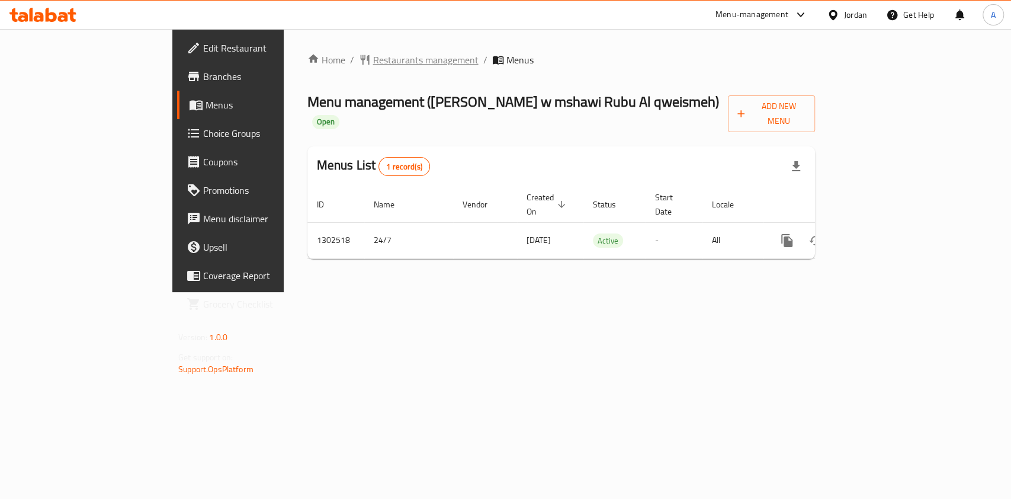
click at [373, 60] on span "Restaurants management" at bounding box center [425, 60] width 105 height 14
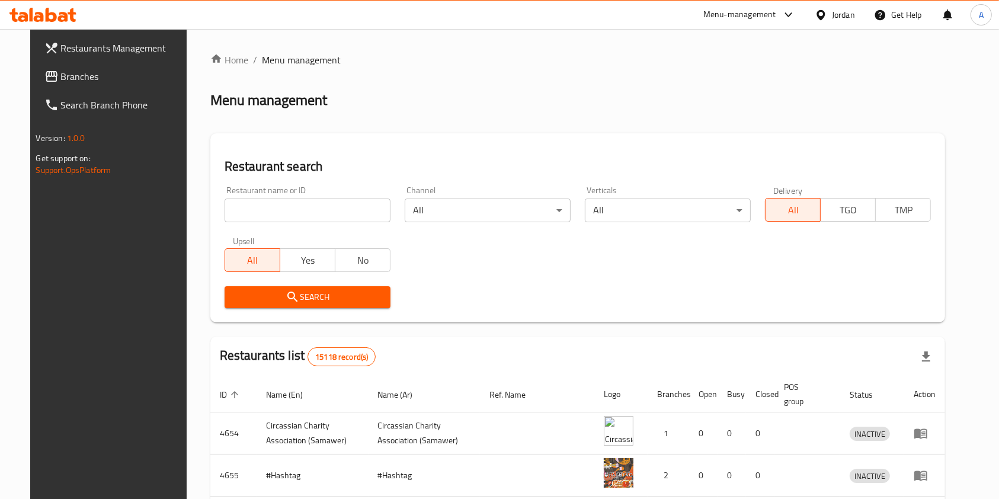
click at [272, 211] on input "search" at bounding box center [307, 210] width 166 height 24
type input "ش"
type input "AL.YASMEEN"
click button "Search" at bounding box center [307, 297] width 166 height 22
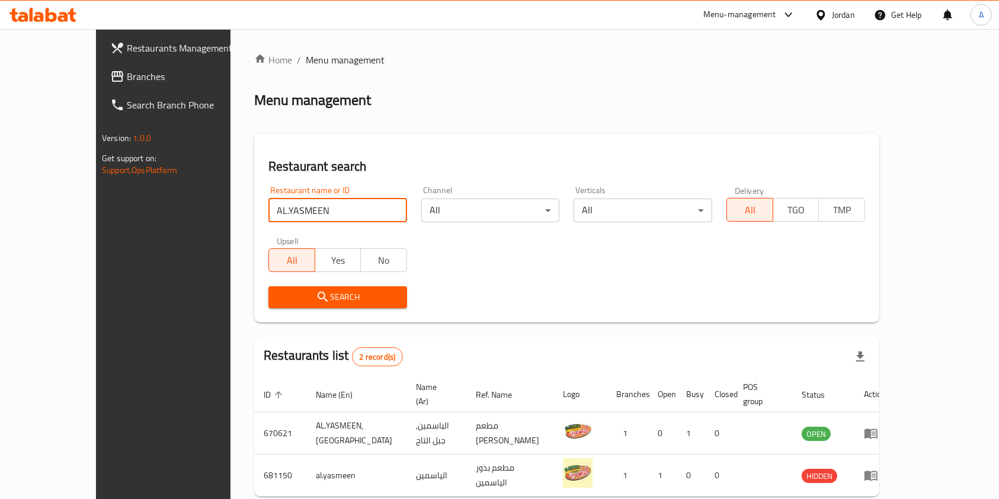
scroll to position [47, 0]
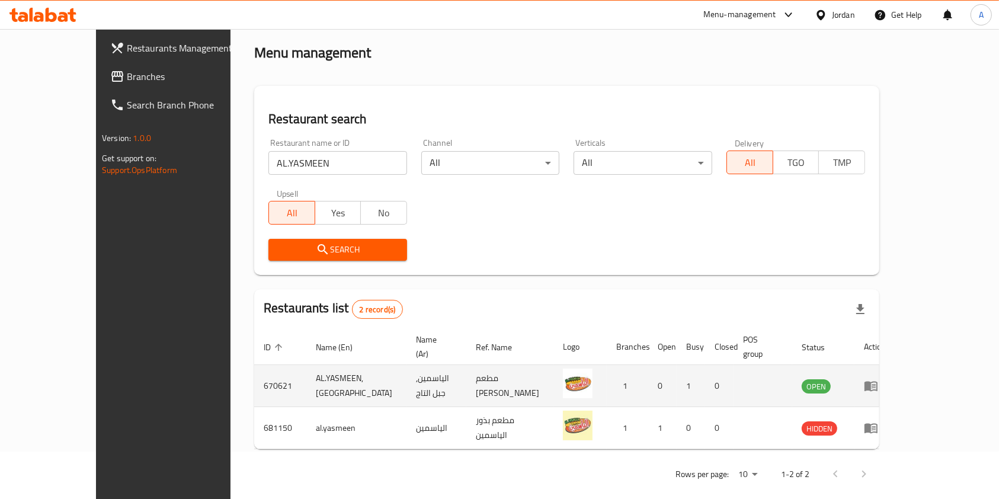
click at [254, 376] on td "670621" at bounding box center [280, 386] width 52 height 42
copy td "670621"
click at [875, 384] on icon "enhanced table" at bounding box center [873, 386] width 4 height 5
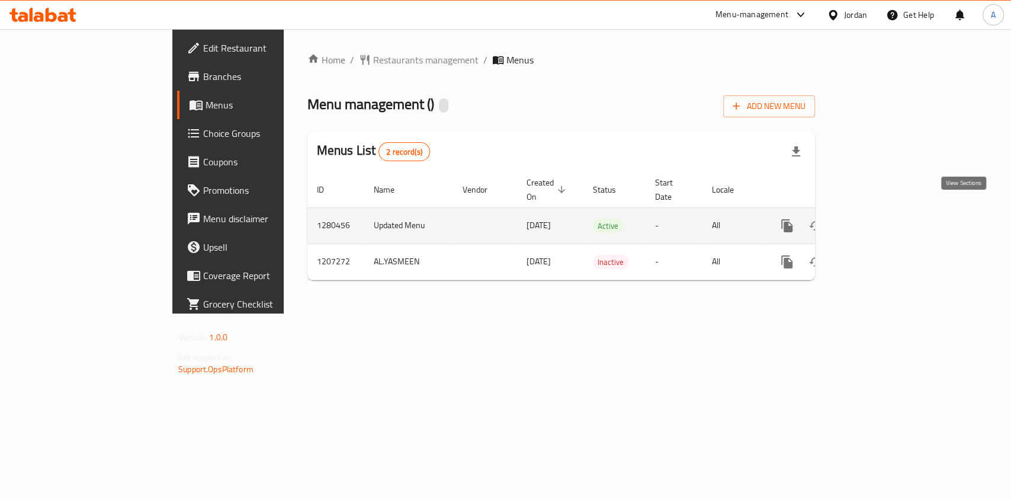
click at [880, 219] on icon "enhanced table" at bounding box center [872, 226] width 14 height 14
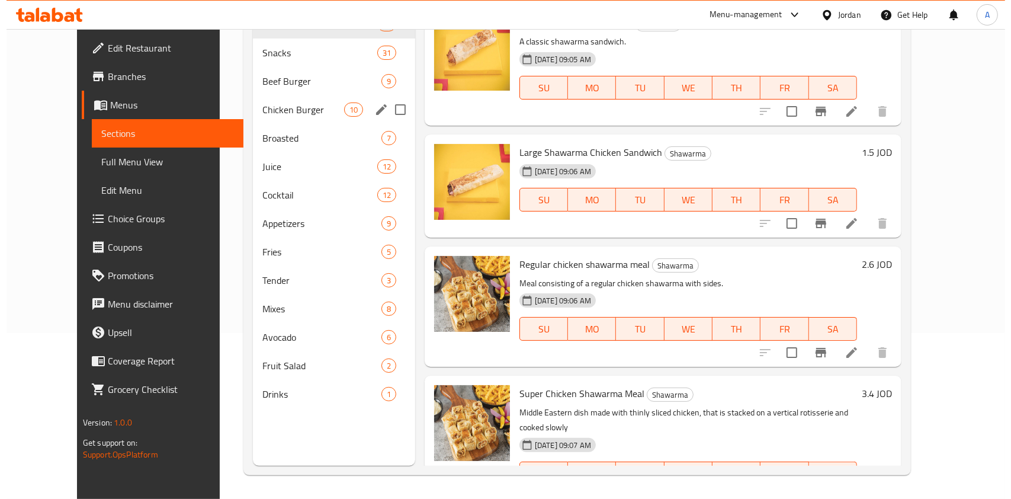
scroll to position [24, 0]
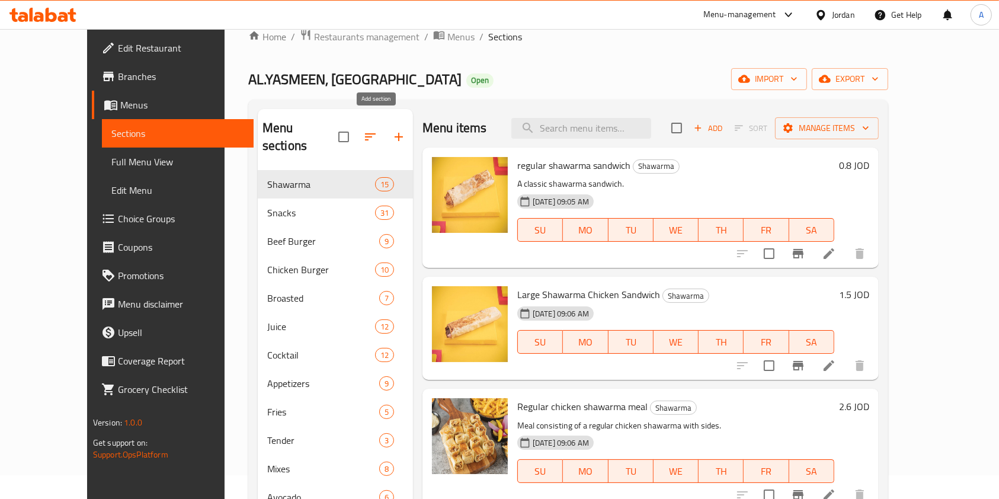
click at [394, 133] on icon "button" at bounding box center [398, 137] width 8 height 8
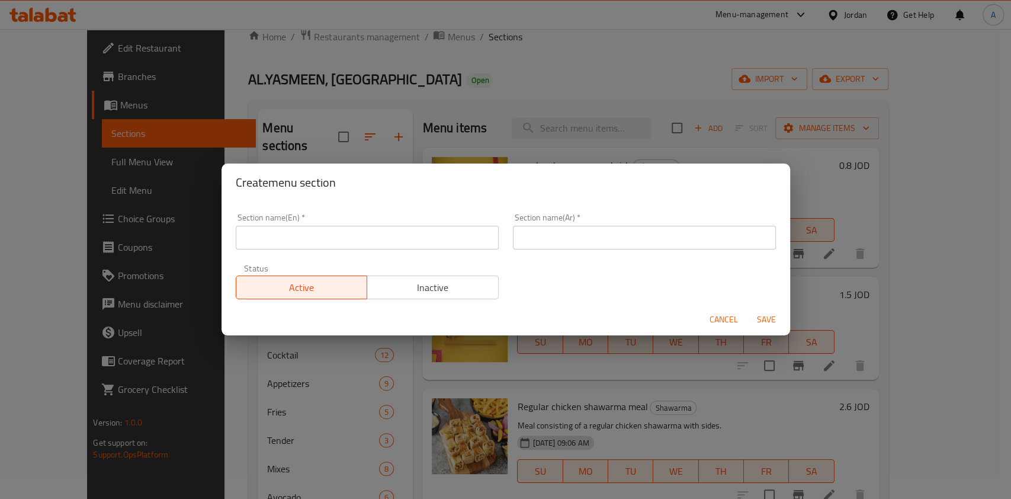
click at [294, 236] on input "text" at bounding box center [367, 238] width 263 height 24
click at [294, 236] on input "B" at bounding box center [367, 238] width 263 height 24
type input "BOGO"
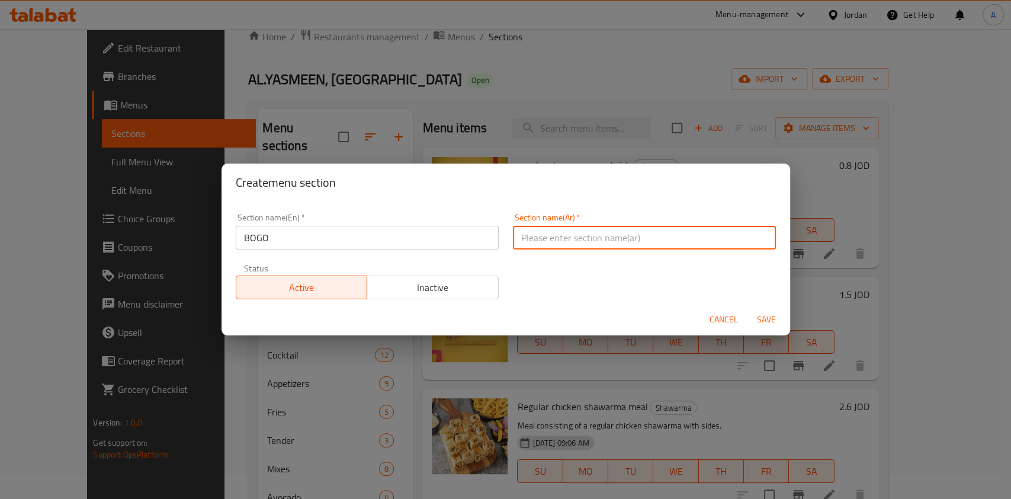
click at [570, 244] on input "text" at bounding box center [644, 238] width 263 height 24
type input "1 عليك 1 علينا"
click at [769, 314] on span "Save" at bounding box center [766, 319] width 28 height 15
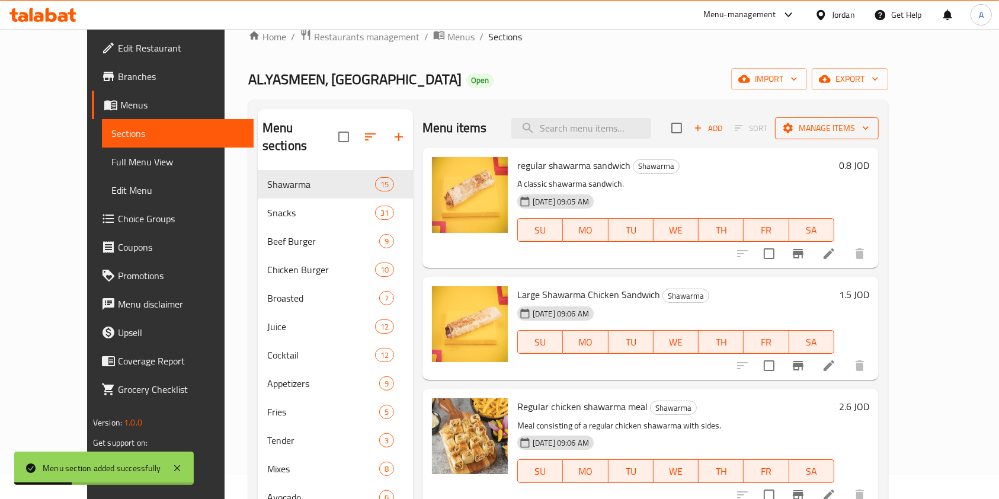
click at [871, 126] on icon "button" at bounding box center [865, 128] width 12 height 12
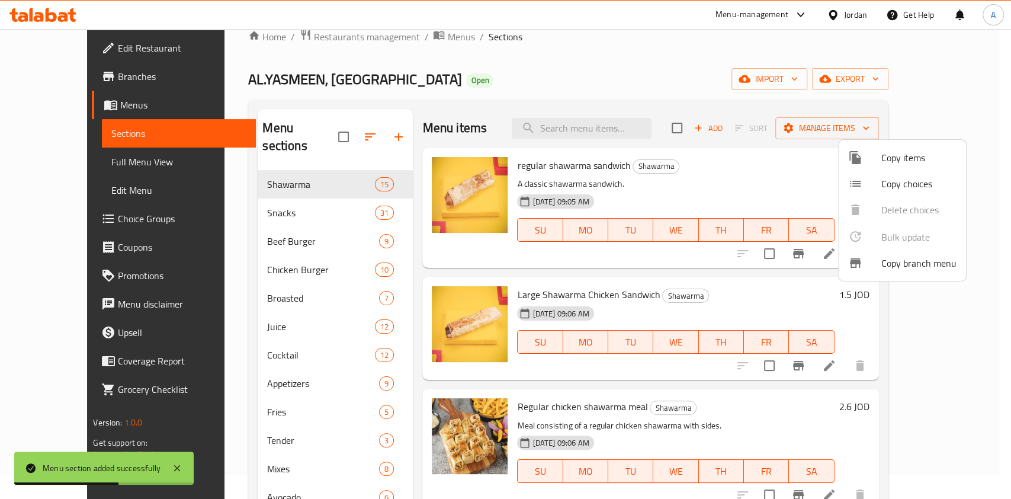
click at [907, 159] on span "Copy items" at bounding box center [918, 157] width 75 height 14
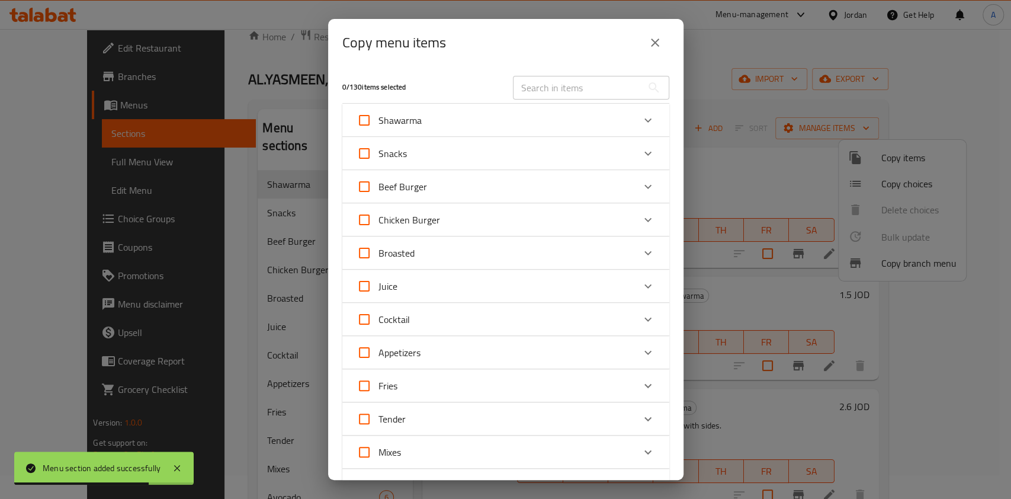
click at [596, 114] on div "Shawarma" at bounding box center [495, 120] width 277 height 28
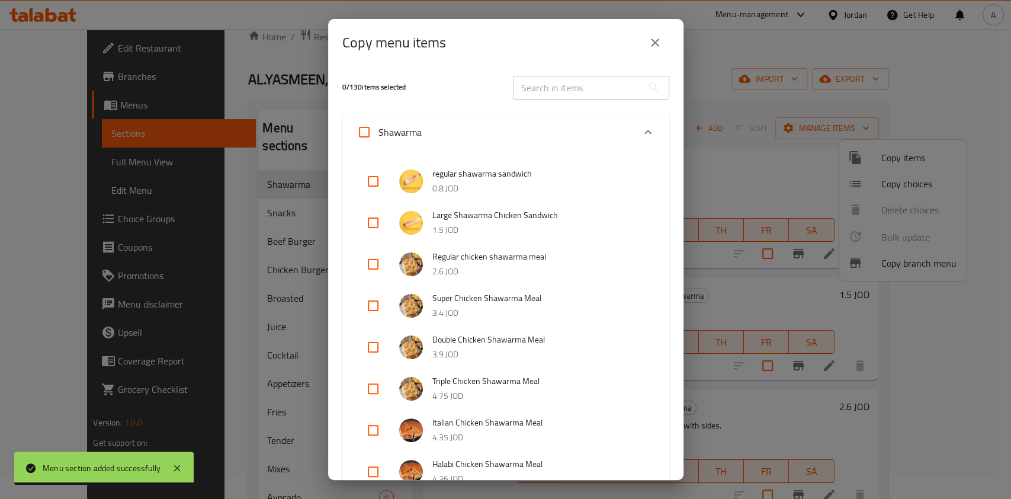
click at [369, 256] on input "checkbox" at bounding box center [373, 264] width 28 height 28
checkbox input "true"
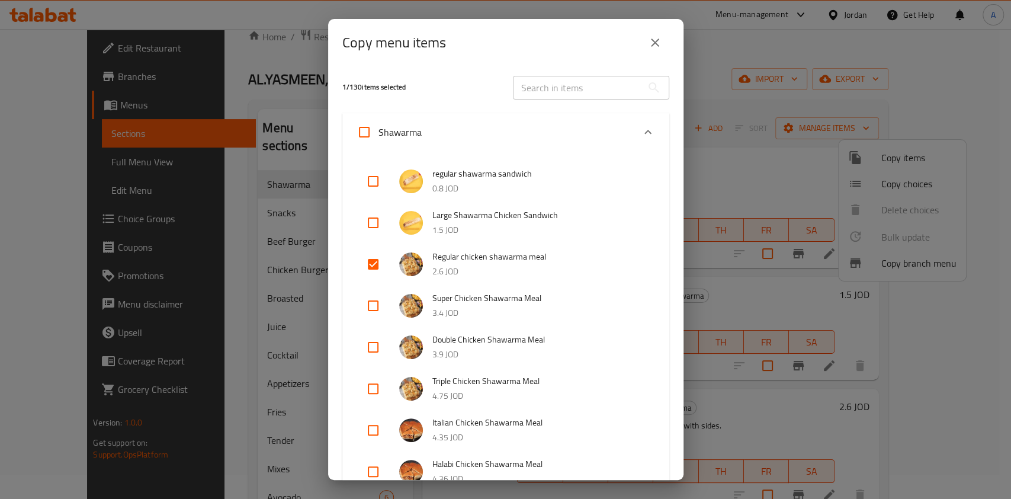
click at [374, 305] on input "checkbox" at bounding box center [373, 305] width 28 height 28
checkbox input "true"
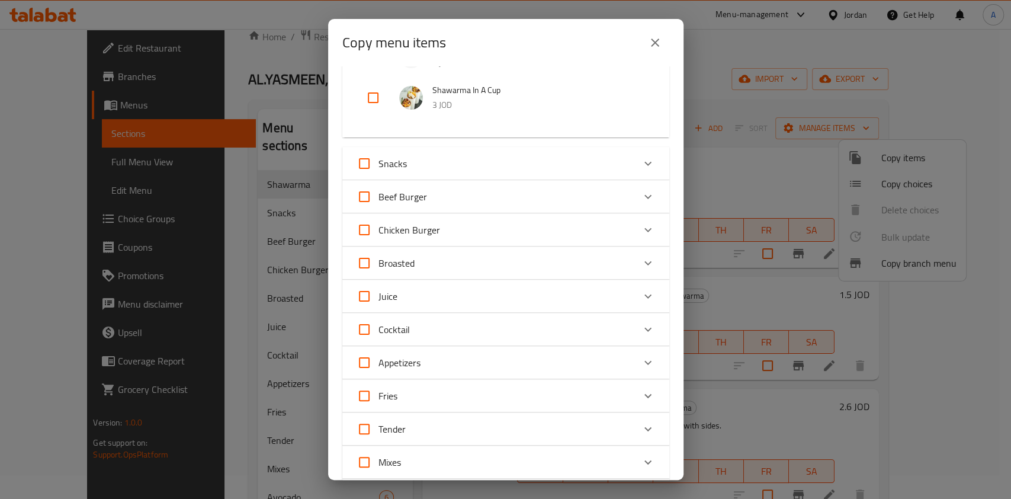
scroll to position [933, 0]
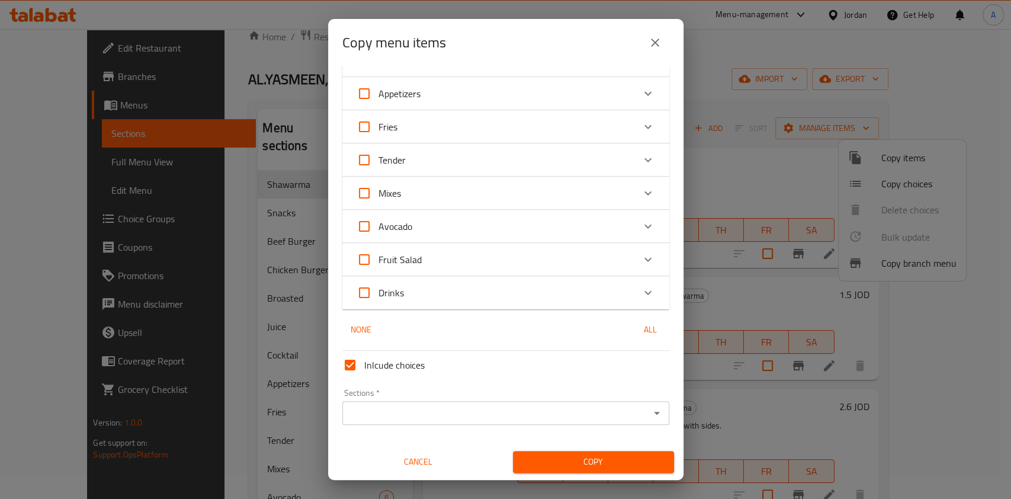
click at [528, 415] on input "Sections   *" at bounding box center [496, 413] width 300 height 17
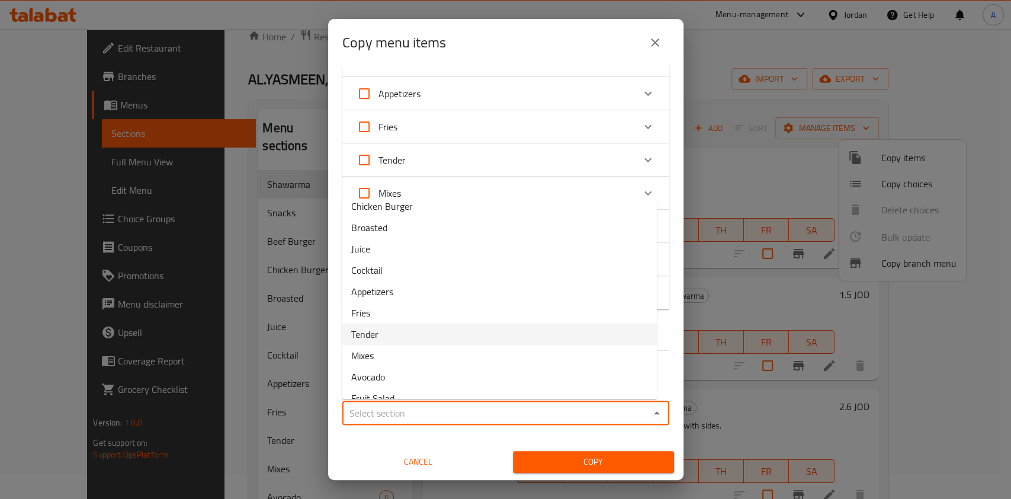
scroll to position [130, 0]
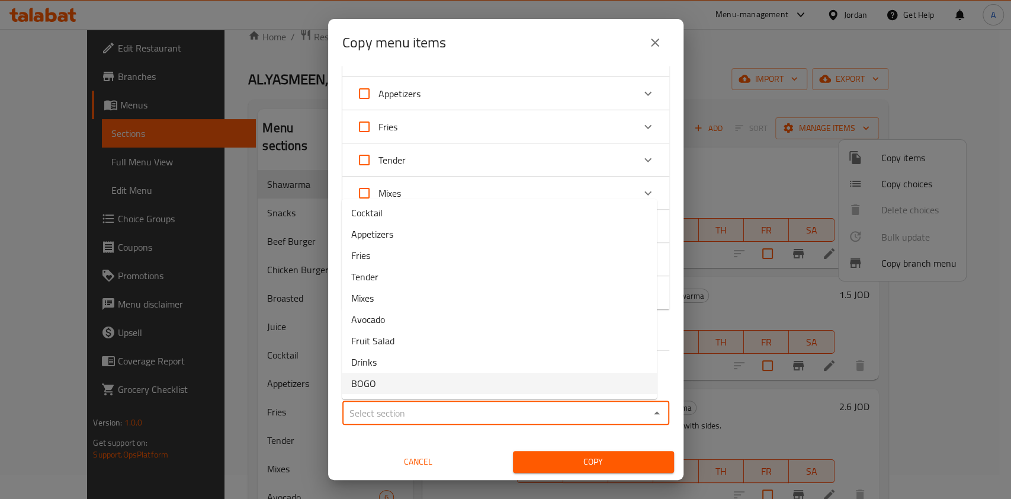
click at [372, 376] on span "BOGO" at bounding box center [363, 383] width 25 height 14
type input "BOGO"
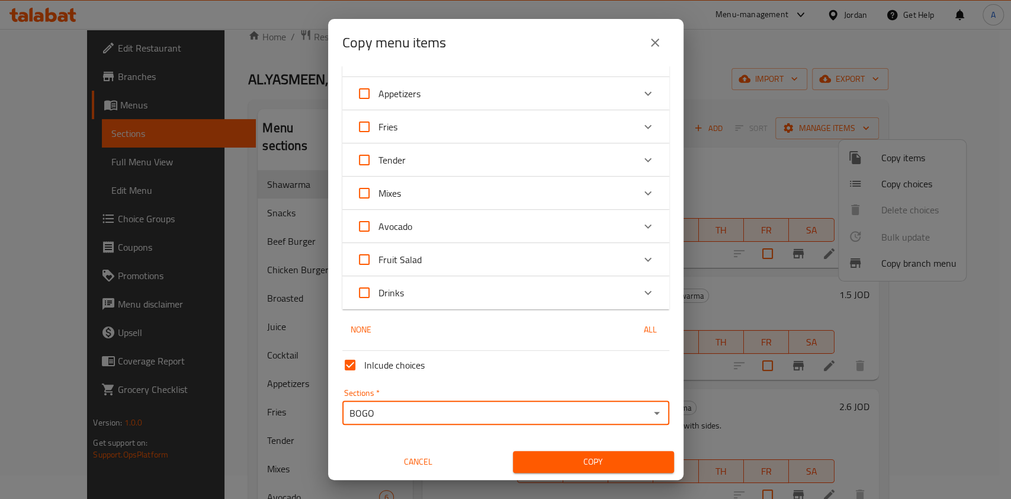
click at [595, 459] on span "Copy" at bounding box center [593, 461] width 142 height 15
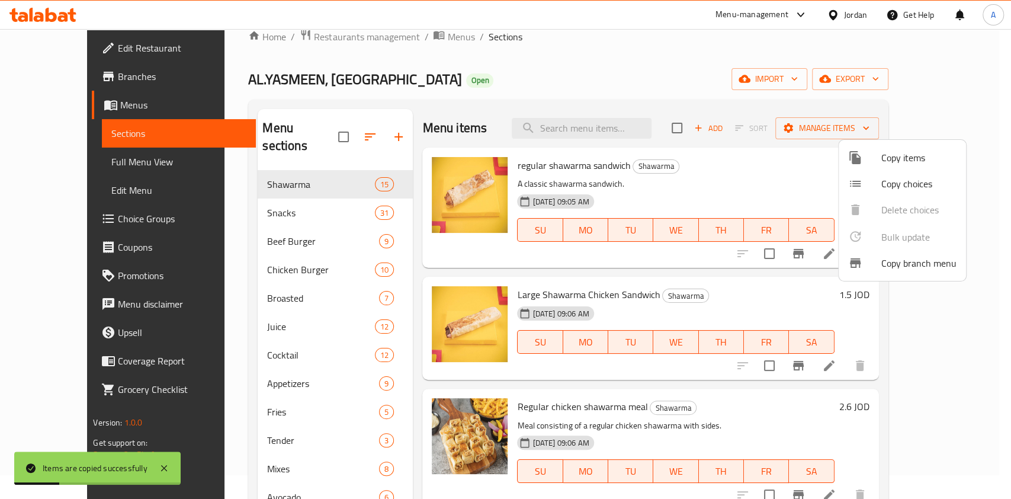
click at [345, 126] on div at bounding box center [505, 249] width 1011 height 499
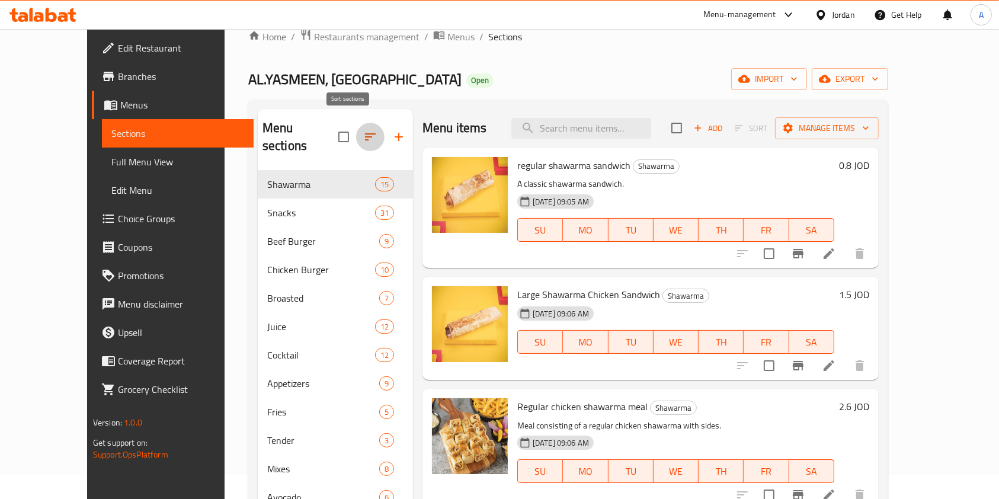
click at [363, 130] on icon "button" at bounding box center [370, 137] width 14 height 14
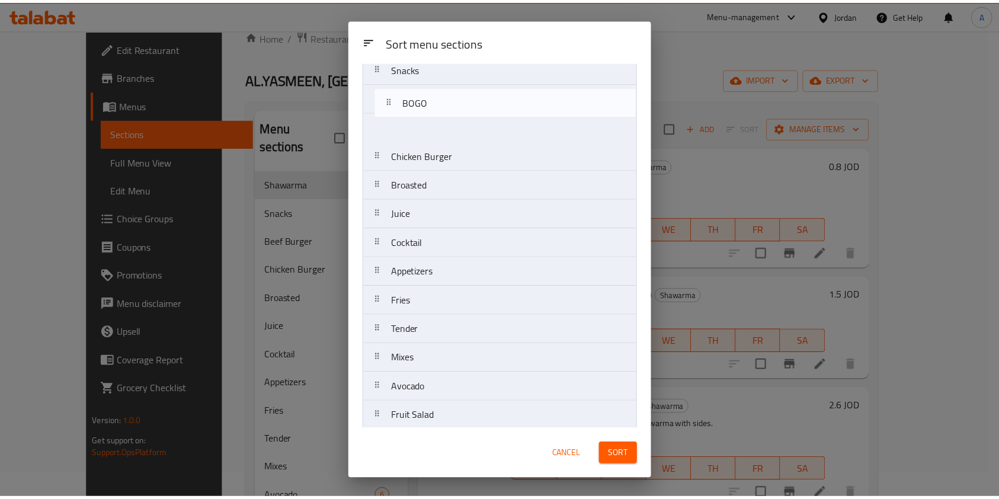
scroll to position [0, 0]
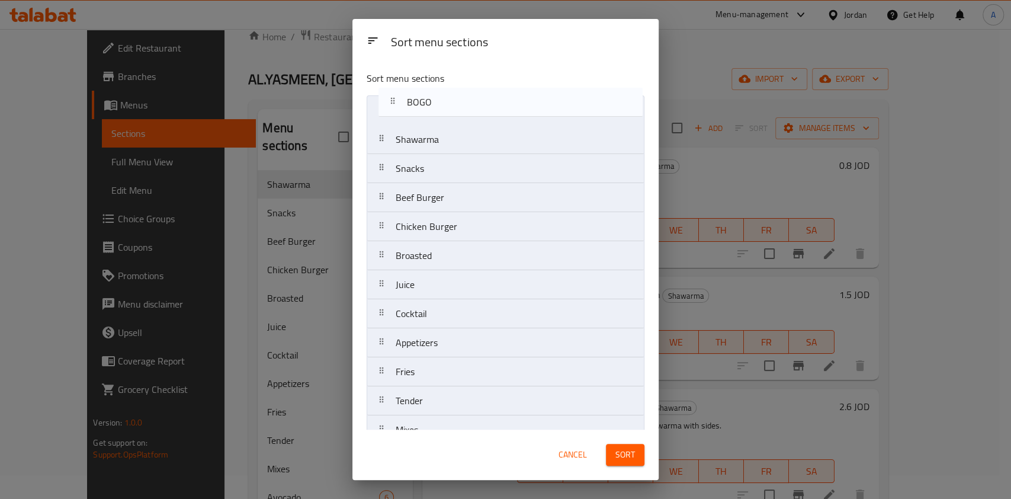
drag, startPoint x: 406, startPoint y: 413, endPoint x: 419, endPoint y: 85, distance: 328.4
click at [419, 85] on div "Sort menu sections Shawarma Snacks Beef Burger Chicken Burger Broasted Juice Co…" at bounding box center [505, 246] width 306 height 368
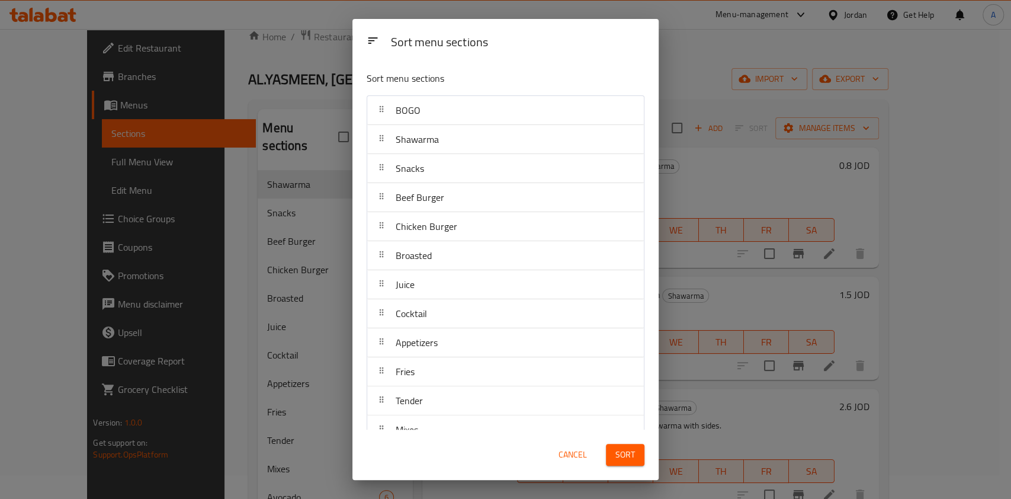
click at [626, 457] on span "Sort" at bounding box center [625, 454] width 20 height 15
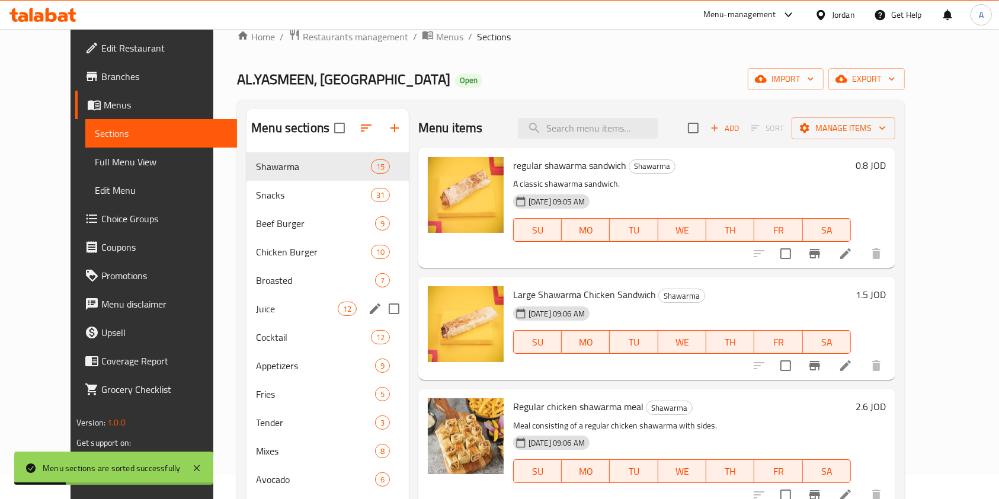
scroll to position [166, 0]
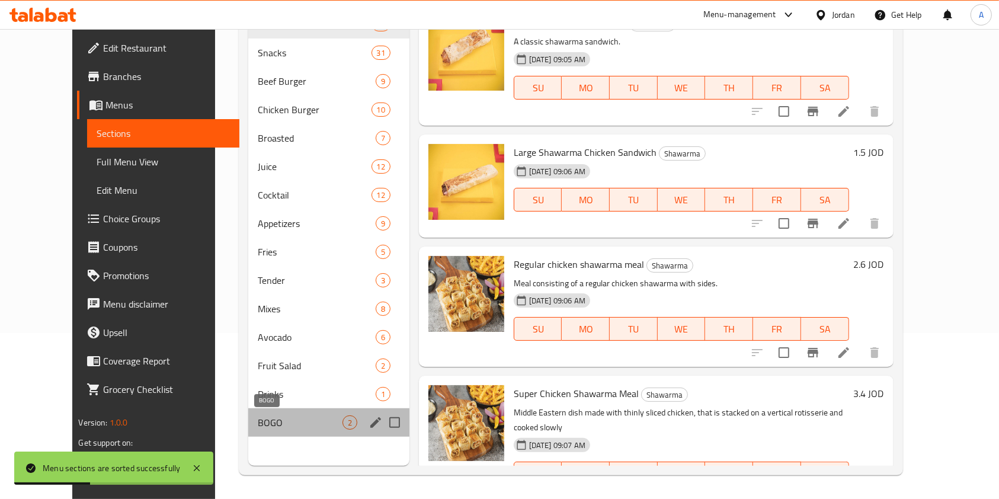
click at [261, 418] on span "BOGO" at bounding box center [300, 422] width 85 height 14
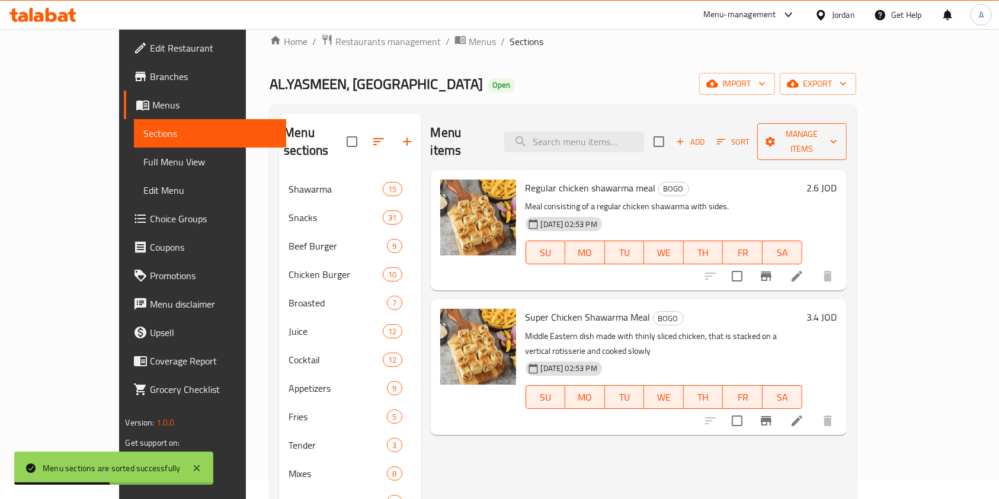
scroll to position [17, 0]
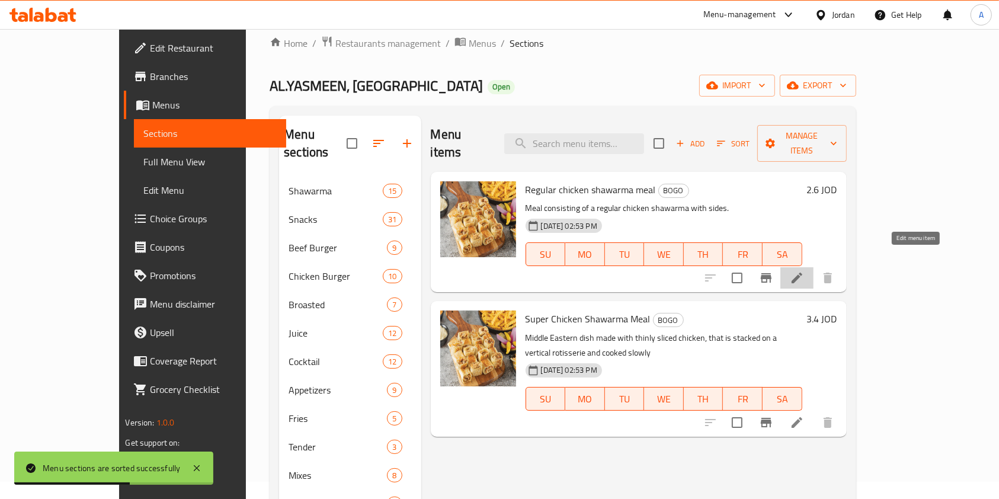
click at [804, 271] on icon at bounding box center [796, 278] width 14 height 14
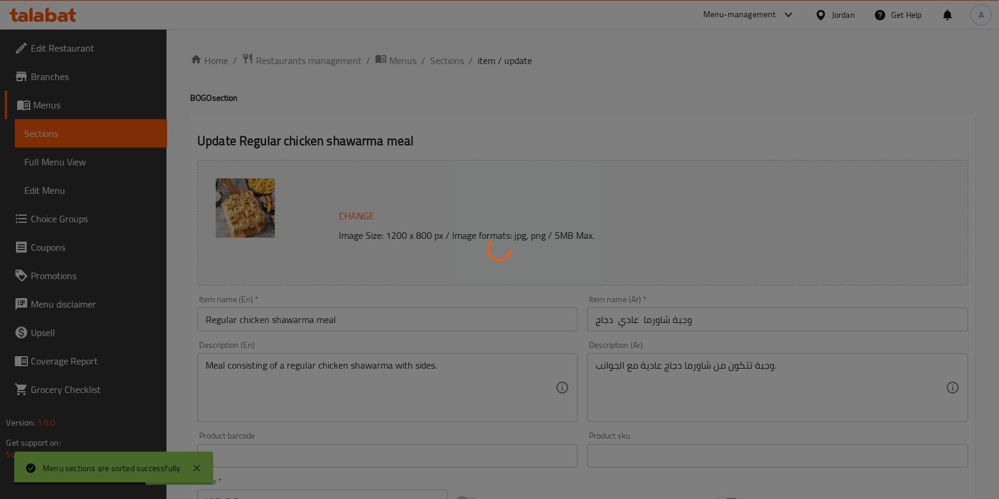
scroll to position [355, 0]
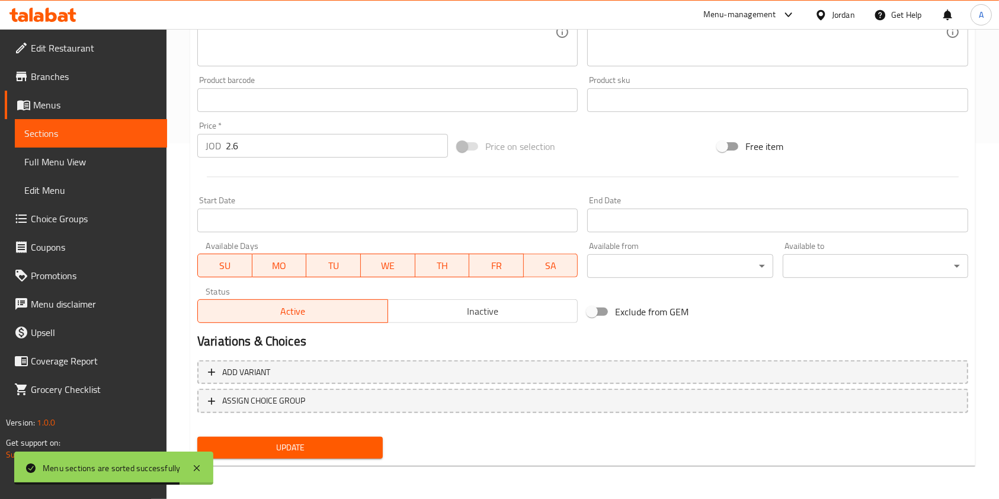
click at [290, 217] on input "Start Date" at bounding box center [387, 220] width 380 height 24
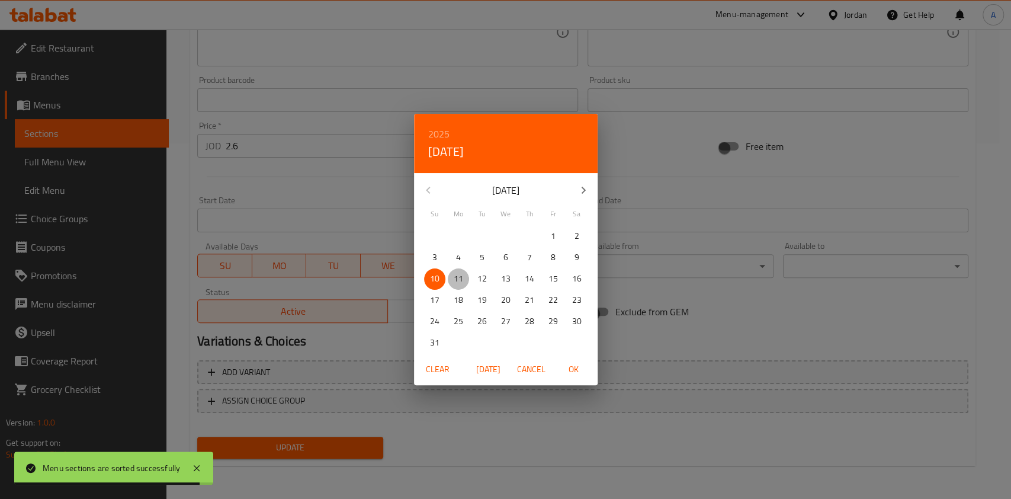
click at [460, 282] on p "11" at bounding box center [458, 278] width 9 height 15
click at [578, 367] on span "OK" at bounding box center [574, 369] width 28 height 15
type input "[DATE]"
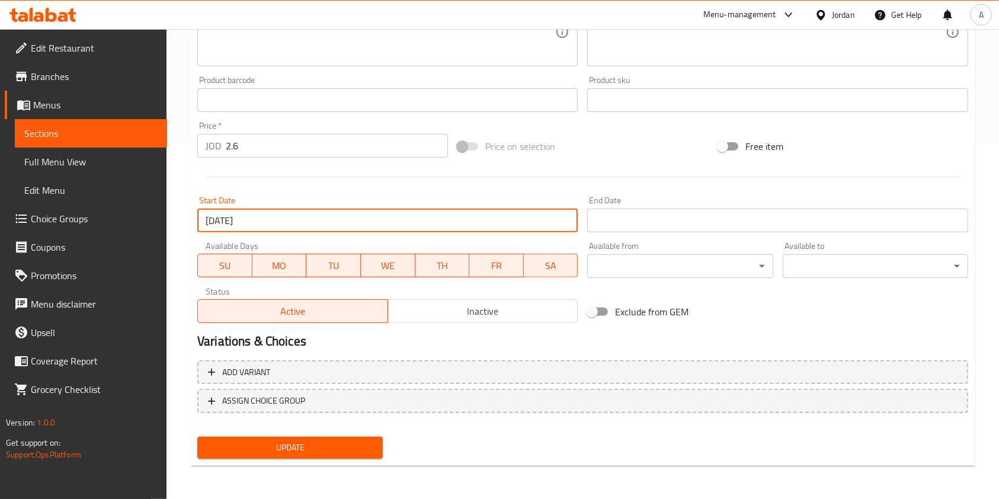
click at [646, 220] on input "Start Date" at bounding box center [777, 220] width 380 height 24
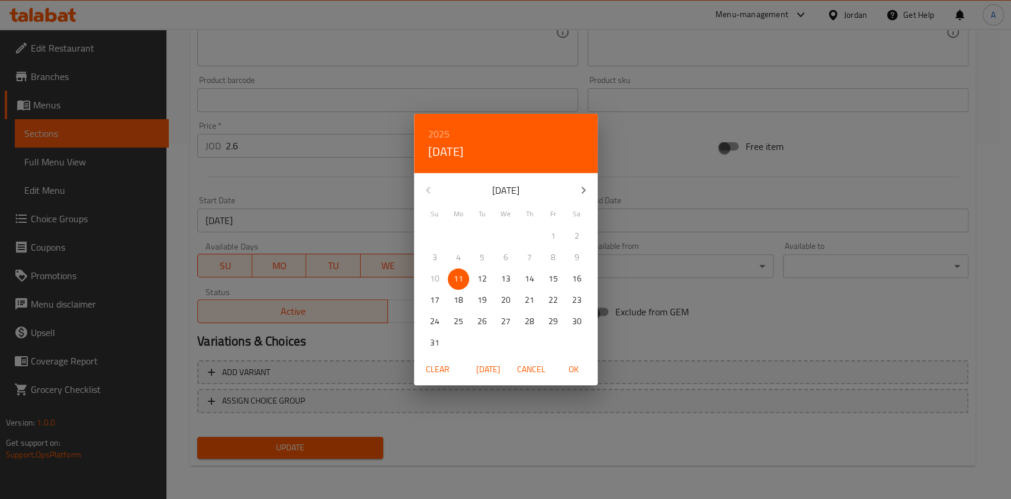
click at [478, 282] on p "12" at bounding box center [481, 278] width 9 height 15
click at [573, 367] on span "OK" at bounding box center [574, 369] width 28 height 15
type input "[DATE]"
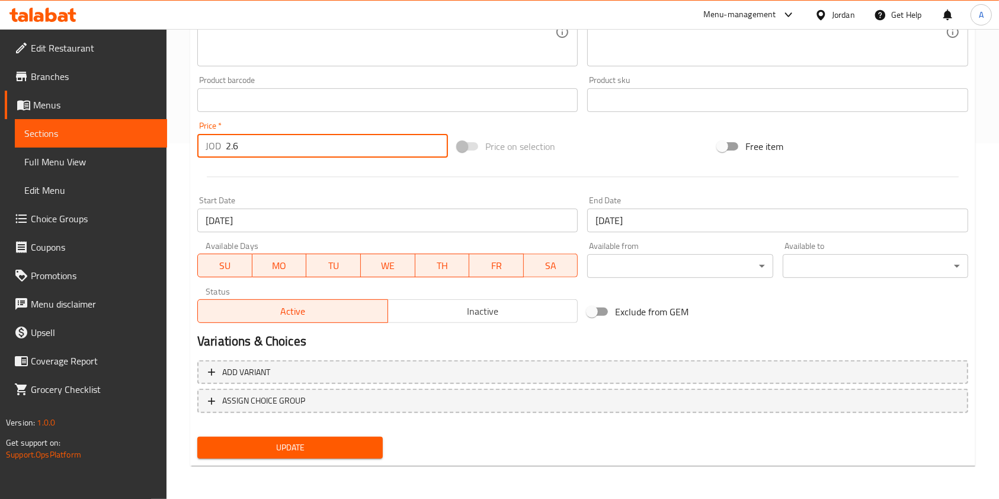
click at [301, 138] on input "2.6" at bounding box center [337, 146] width 222 height 24
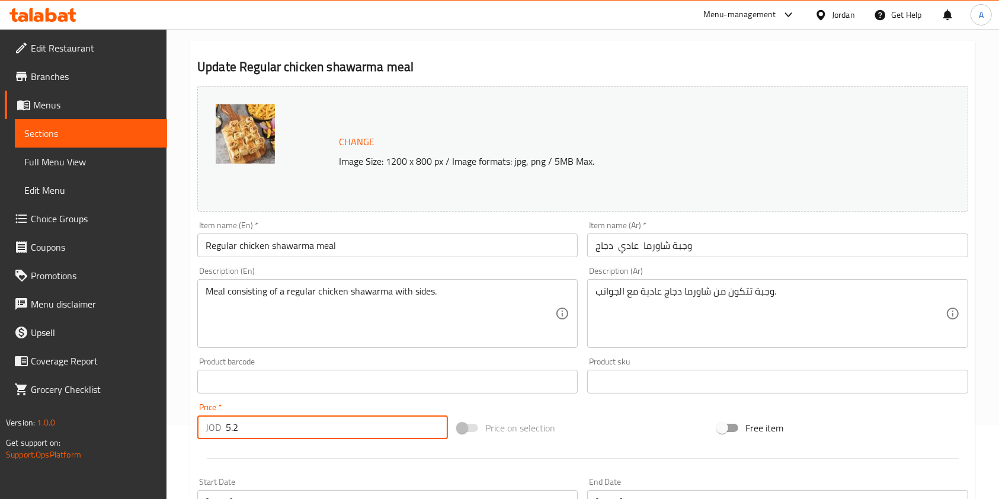
scroll to position [69, 0]
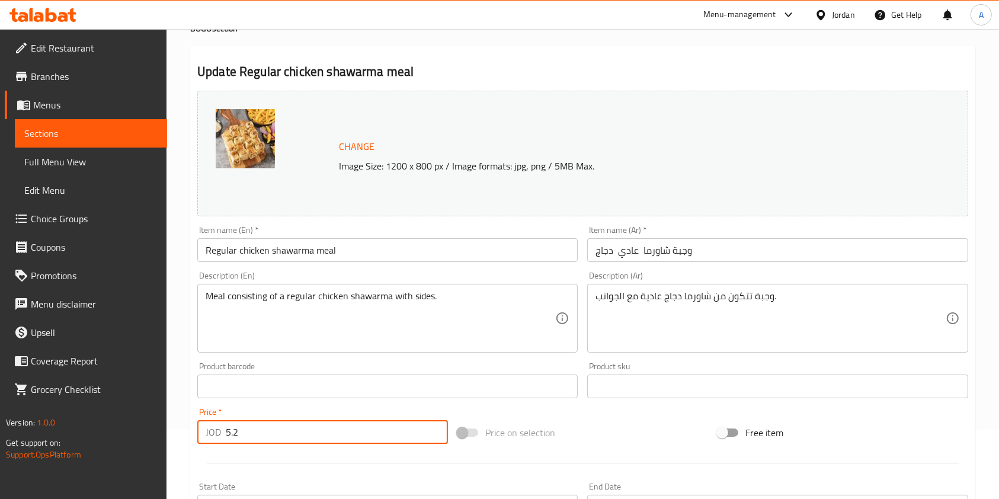
type input "5.2"
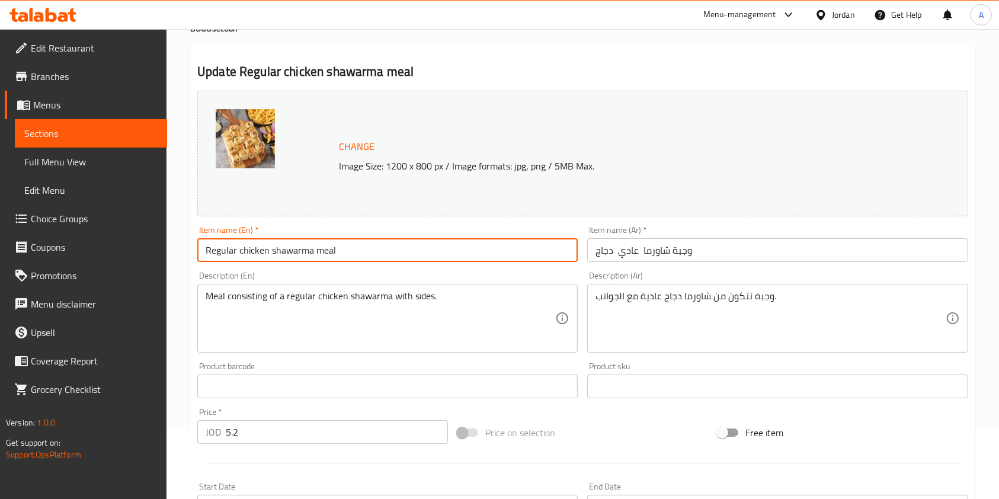
click at [363, 239] on input "Regular chicken shawarma meal" at bounding box center [387, 250] width 380 height 24
click at [200, 254] on input "Regular chicken shawarma meal and get one free" at bounding box center [387, 250] width 380 height 24
type input "Buy Regular chicken shawarma meal and get one free"
click at [722, 256] on input "وجبة شاورما عادي دجاج" at bounding box center [777, 250] width 380 height 24
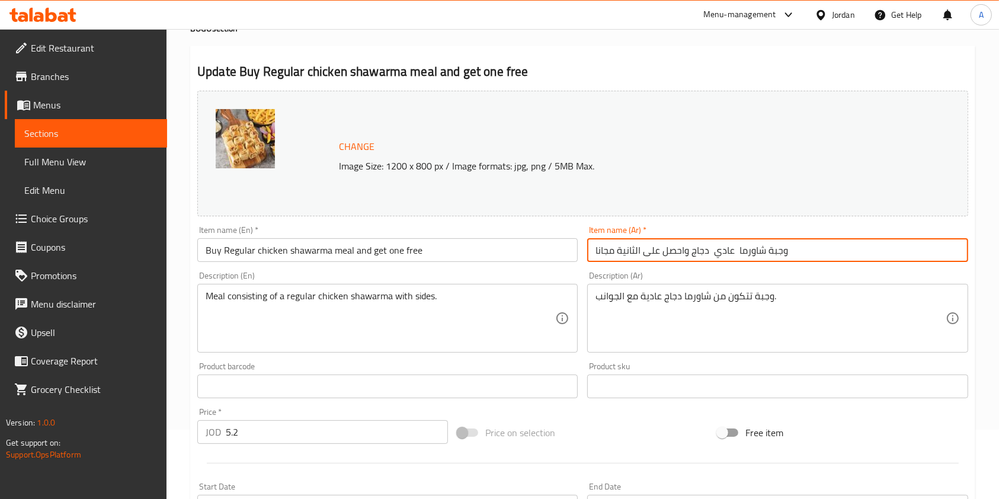
click at [593, 253] on input "وجبة شاورما عادي دجاج واحصل على الثانية مجانا" at bounding box center [777, 250] width 380 height 24
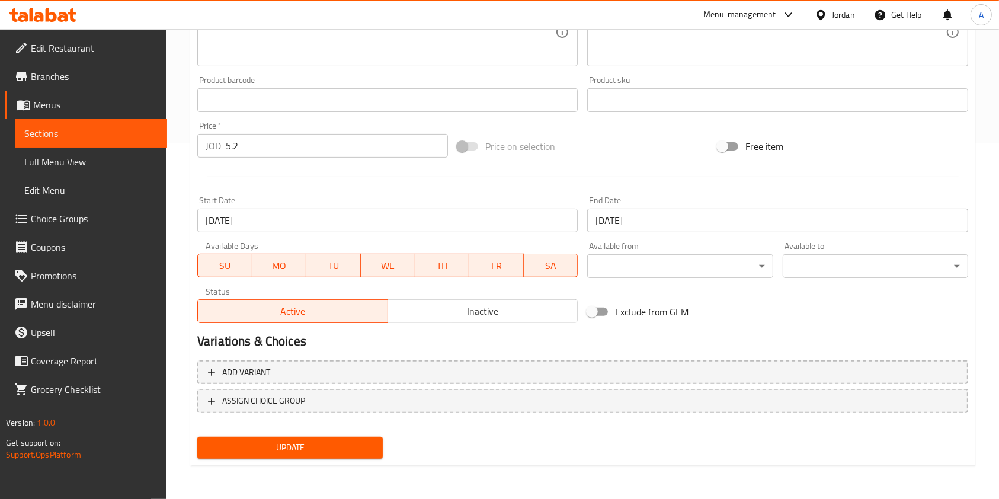
type input "اشتري وجبة شاورما عادي دجاج واحصل على الثانية مجانا"
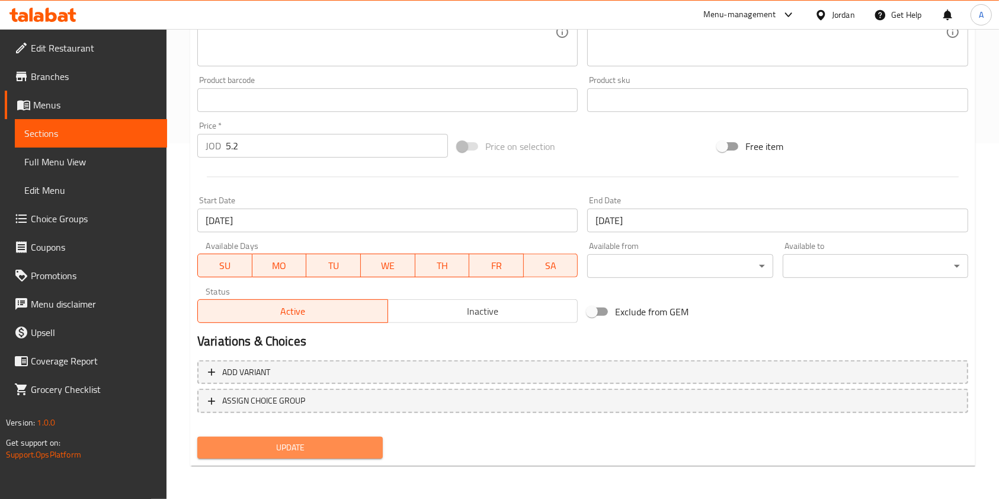
click at [286, 443] on span "Update" at bounding box center [290, 447] width 166 height 15
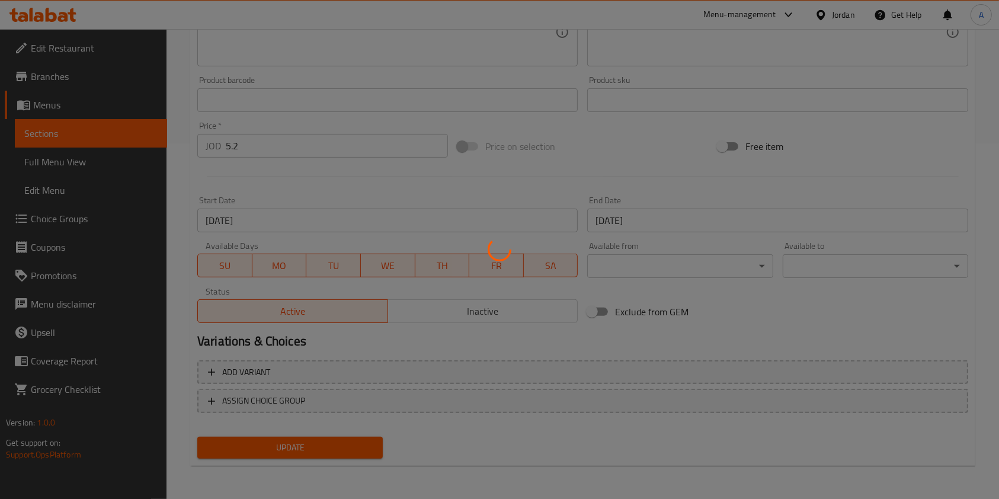
scroll to position [18, 0]
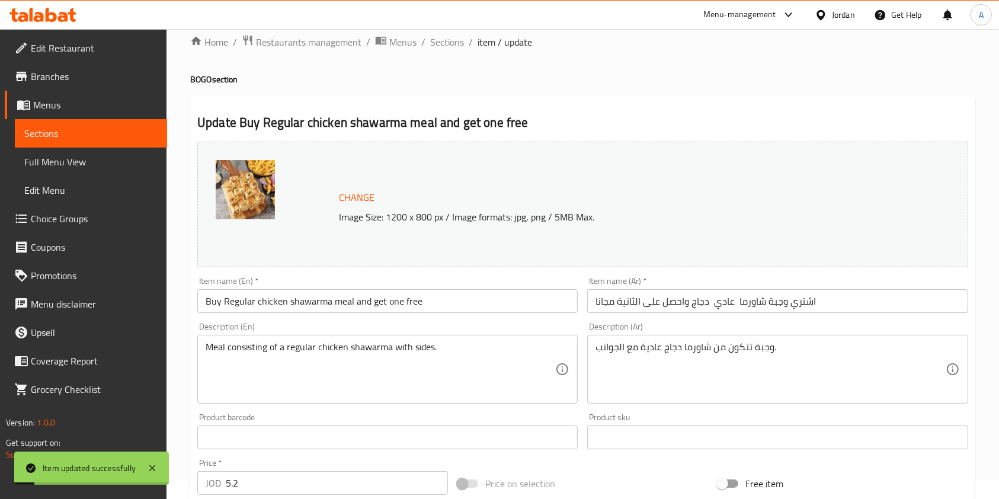
click at [450, 43] on span "Sections" at bounding box center [447, 42] width 34 height 14
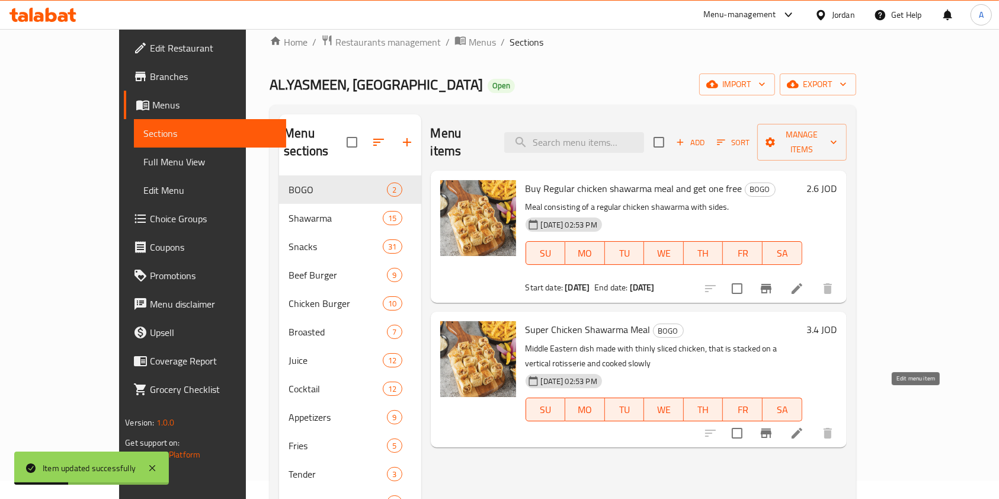
click at [802, 428] on icon at bounding box center [796, 433] width 11 height 11
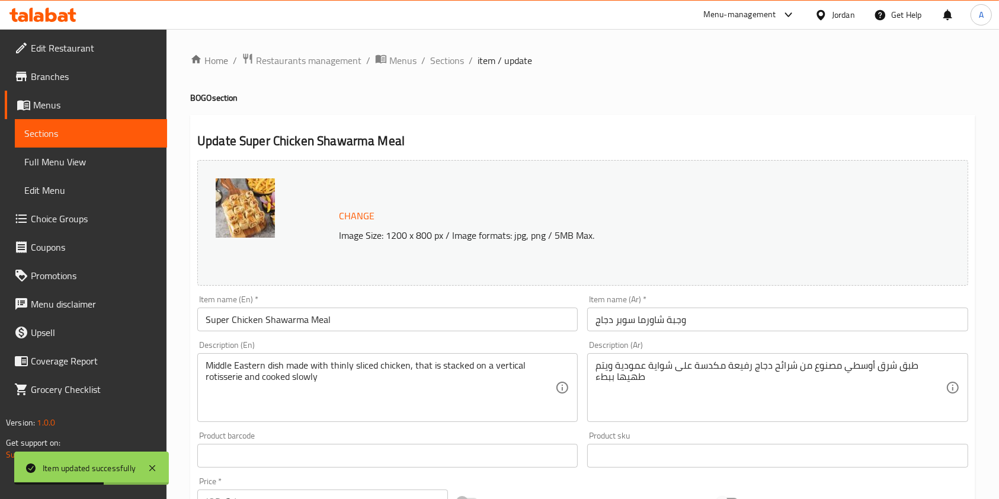
click at [365, 324] on input "Super Chicken Shawarma Meal" at bounding box center [387, 319] width 380 height 24
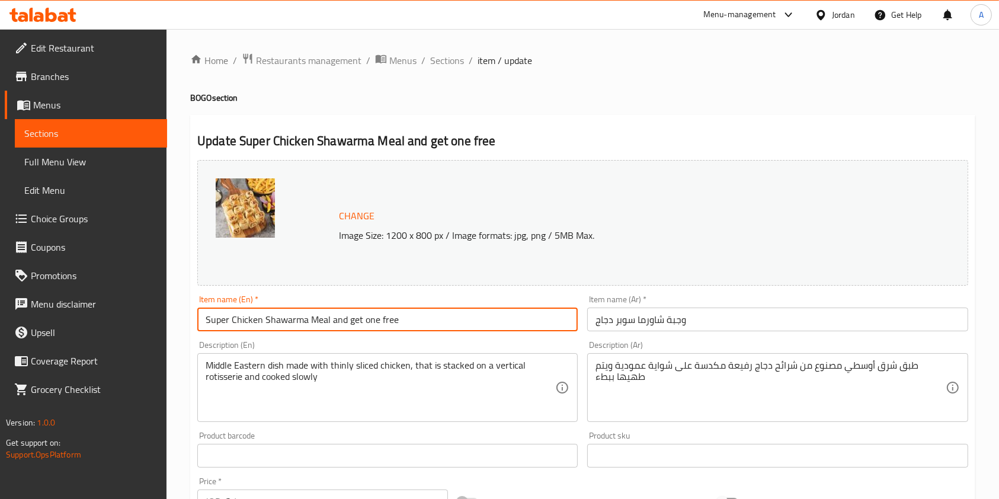
click at [200, 324] on input "Super Chicken Shawarma Meal and get one free" at bounding box center [387, 319] width 380 height 24
type input "Buy Super Chicken Shawarma Meal and get one free"
click at [591, 319] on input "وجبة شاورما سوبر دجاج" at bounding box center [777, 319] width 380 height 24
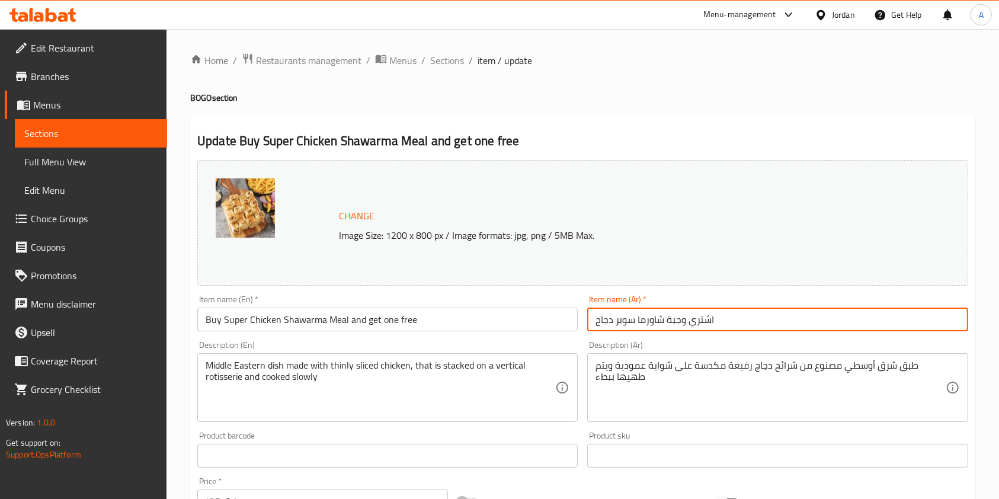
click at [749, 329] on input "اشتري وجبة شاورما سوبر دجاج" at bounding box center [777, 319] width 380 height 24
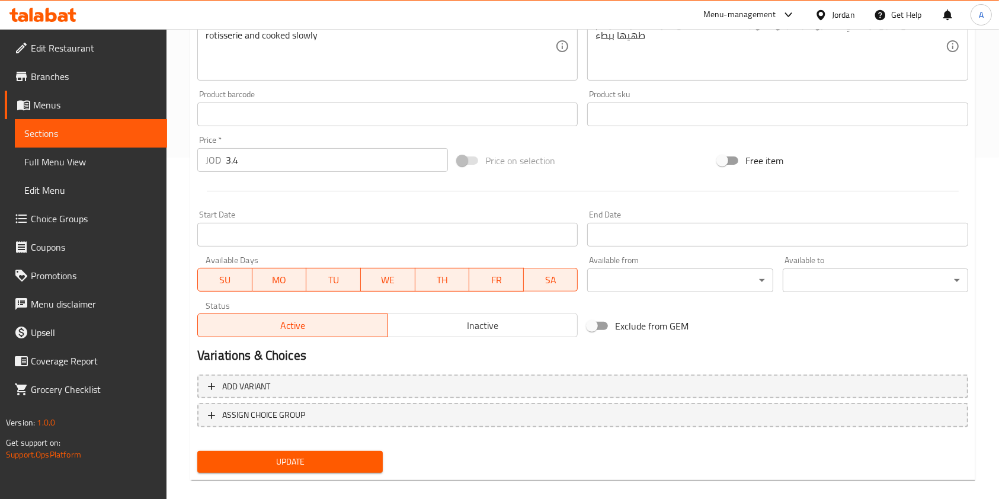
scroll to position [355, 0]
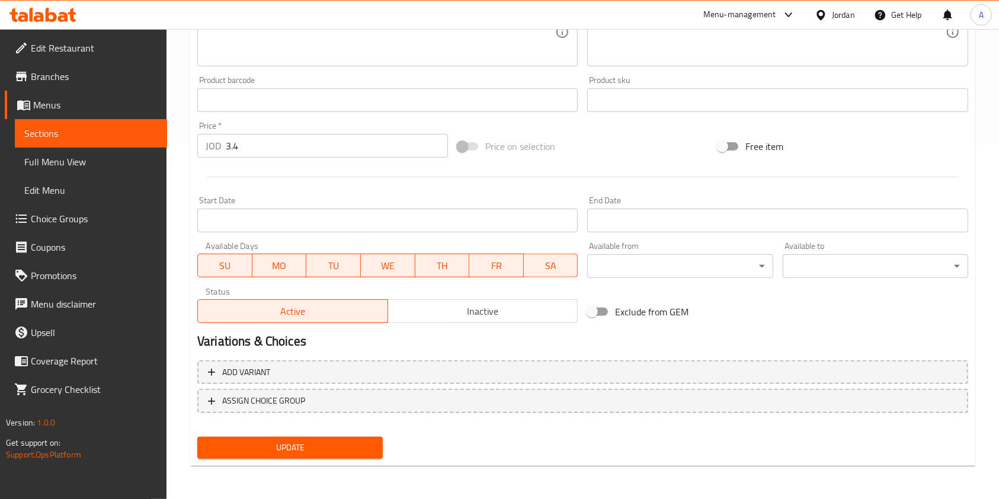
type input "اشتري وجبة شاورما سوبر دجاج واحصل على الثانية مجانا"
click at [322, 153] on input "3.4" at bounding box center [337, 146] width 222 height 24
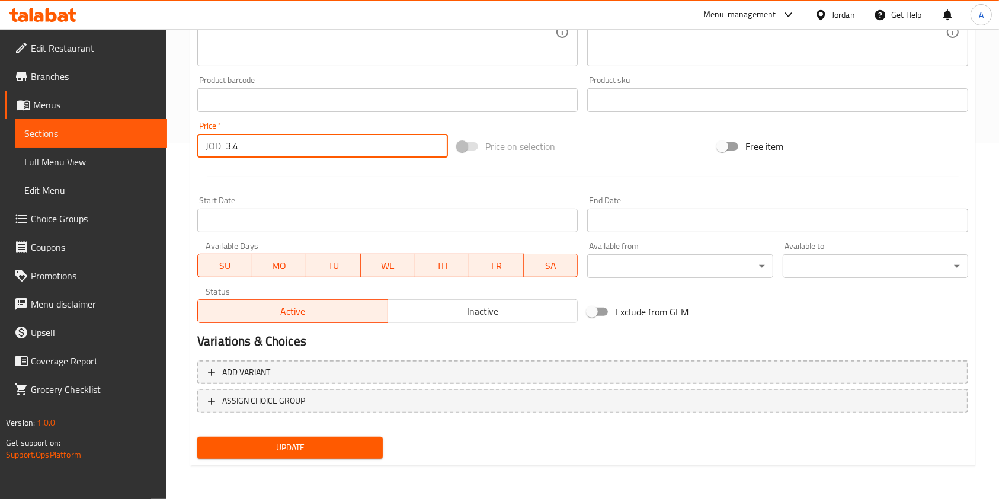
click at [322, 153] on input "3.4" at bounding box center [337, 146] width 222 height 24
type input "6.8"
click at [275, 226] on input "Start Date" at bounding box center [387, 220] width 380 height 24
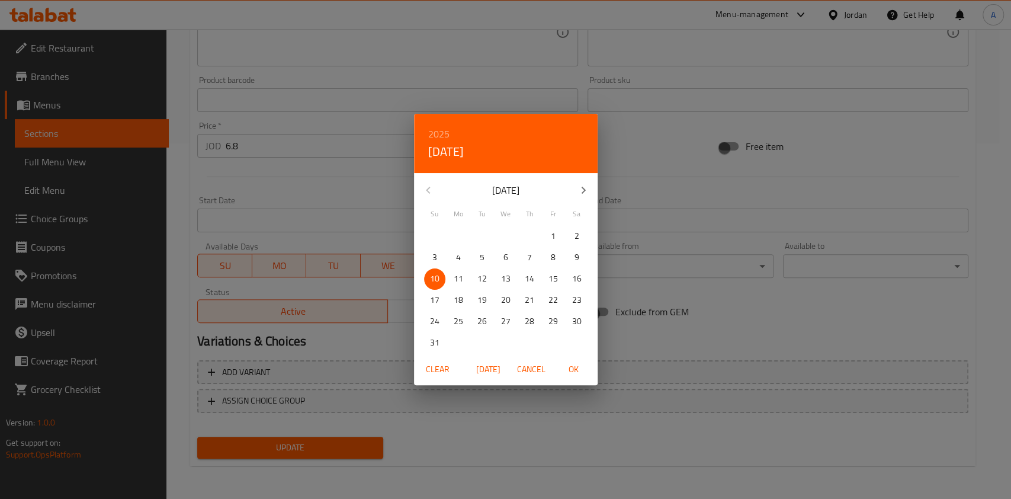
click at [460, 277] on p "11" at bounding box center [458, 278] width 9 height 15
click at [575, 370] on span "OK" at bounding box center [574, 369] width 28 height 15
type input "[DATE]"
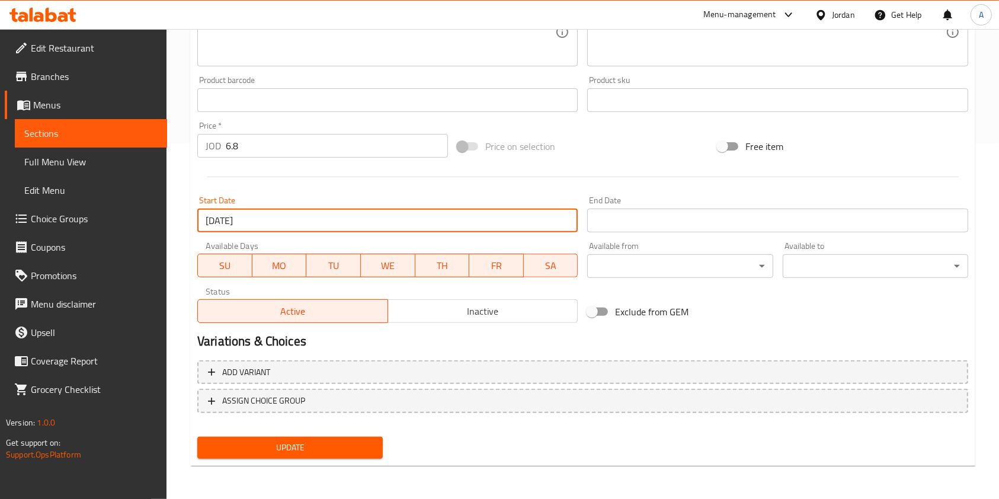
click at [649, 220] on input "Start Date" at bounding box center [777, 220] width 380 height 24
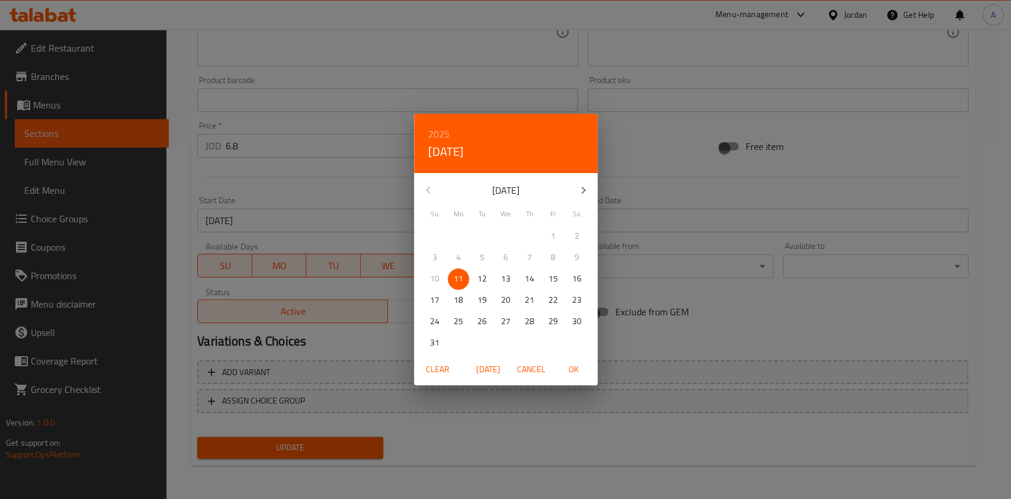
click at [484, 278] on p "12" at bounding box center [481, 278] width 9 height 15
click at [574, 364] on span "OK" at bounding box center [574, 369] width 28 height 15
type input "[DATE]"
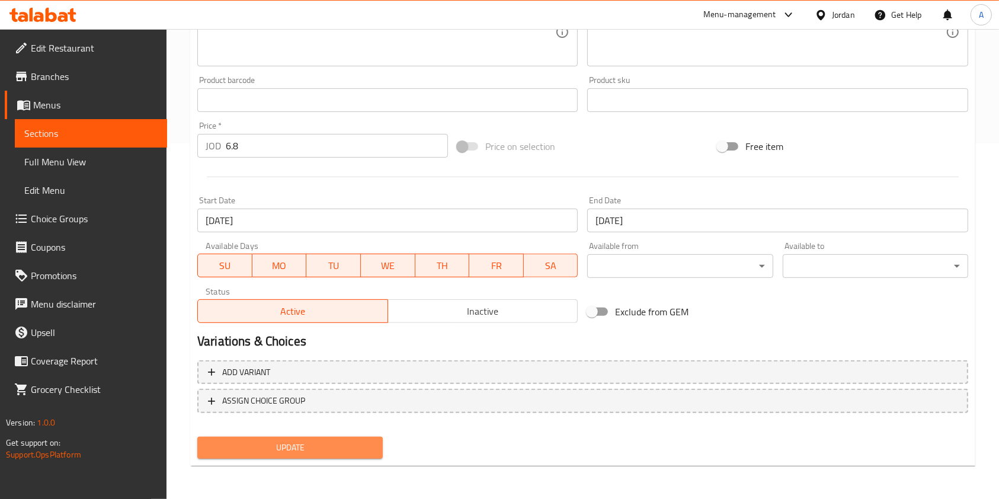
click at [302, 441] on span "Update" at bounding box center [290, 447] width 166 height 15
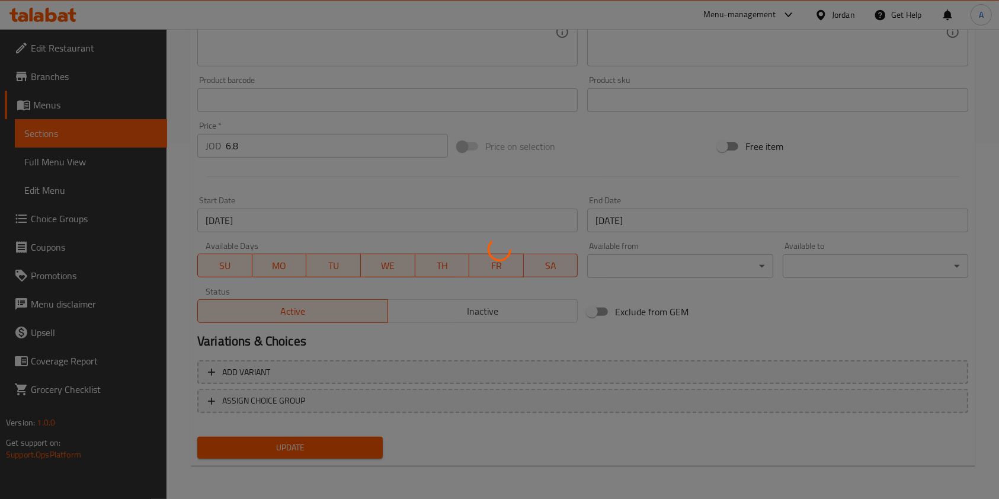
scroll to position [0, 0]
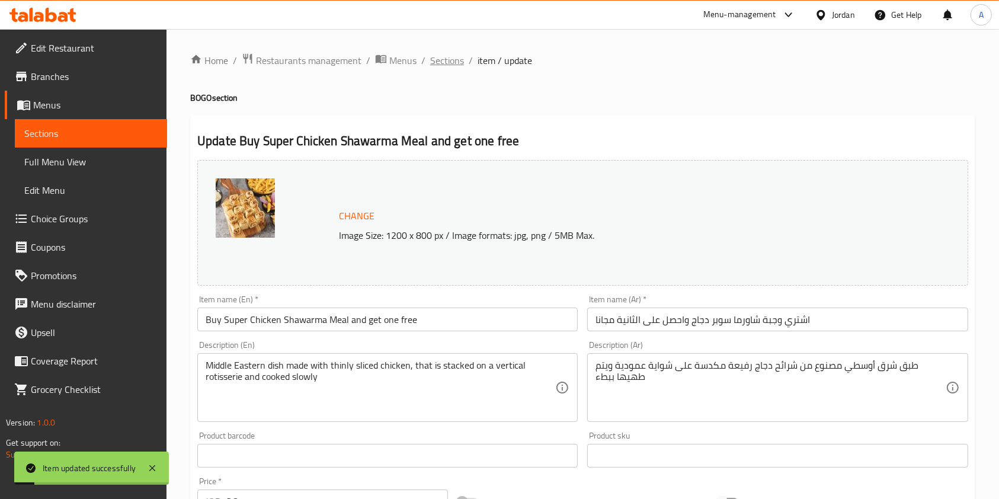
click at [447, 57] on span "Sections" at bounding box center [447, 60] width 34 height 14
